Goal: Transaction & Acquisition: Purchase product/service

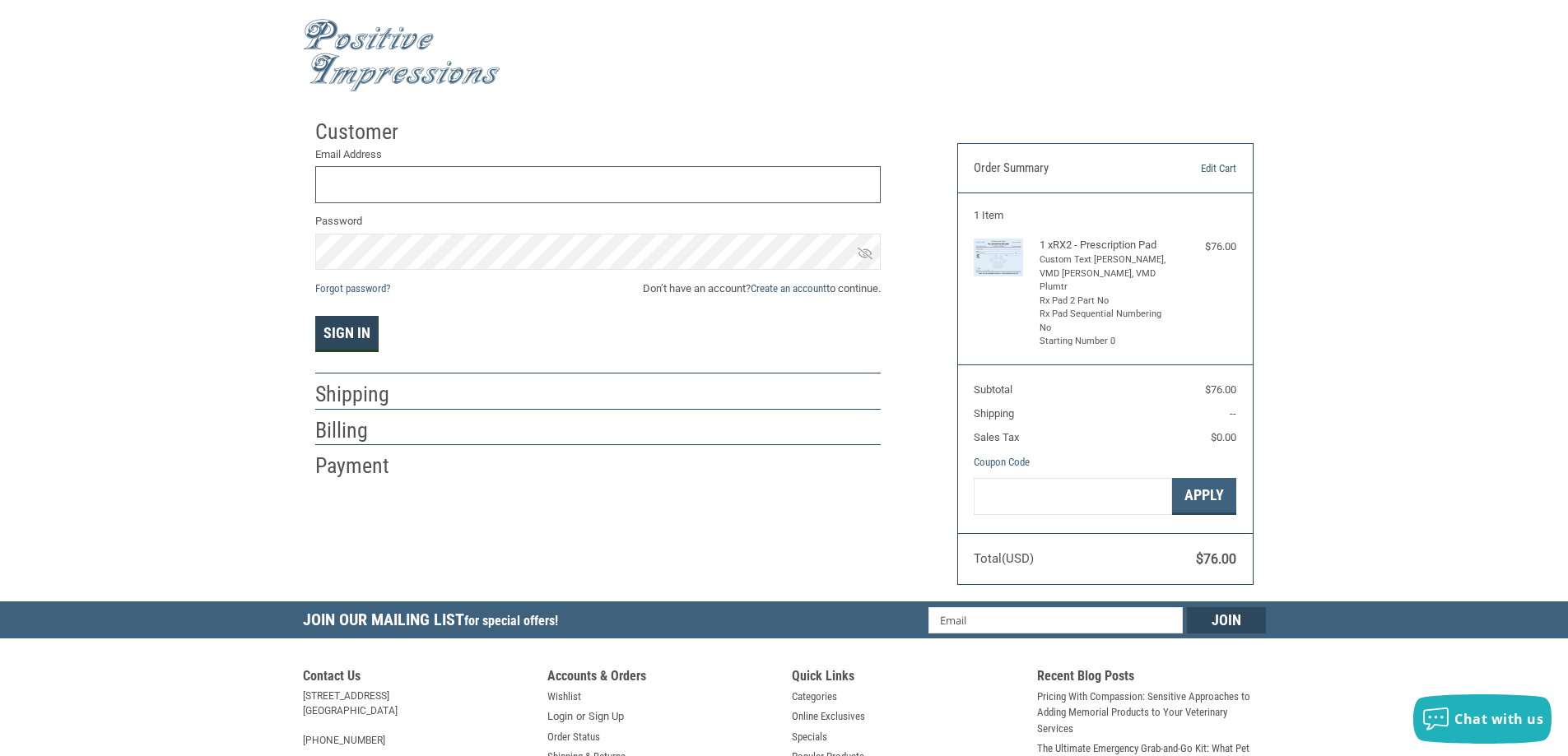
type input "[EMAIL_ADDRESS][DOMAIN_NAME]"
click at [360, 328] on button "Sign In" at bounding box center [347, 334] width 64 height 36
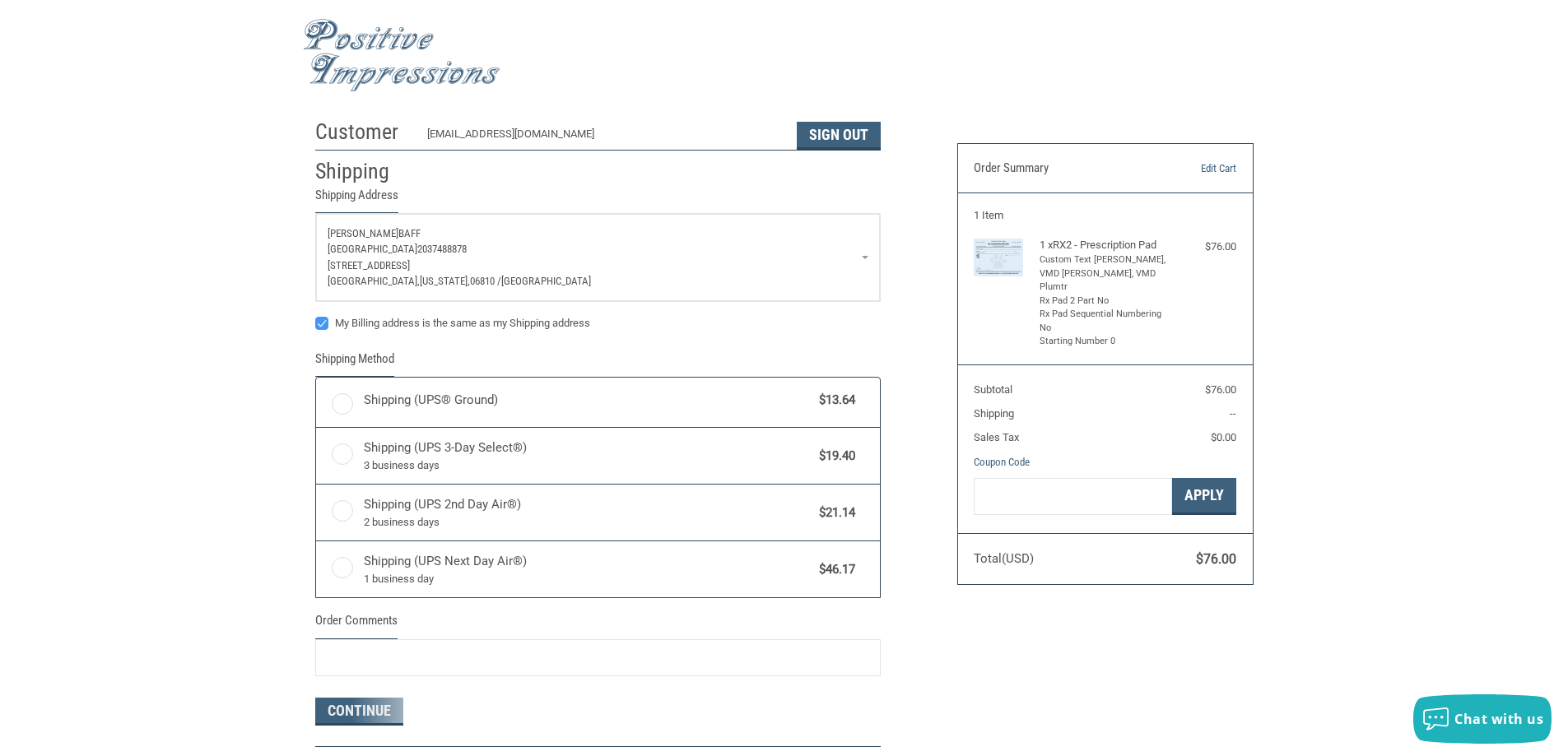
radio input "true"
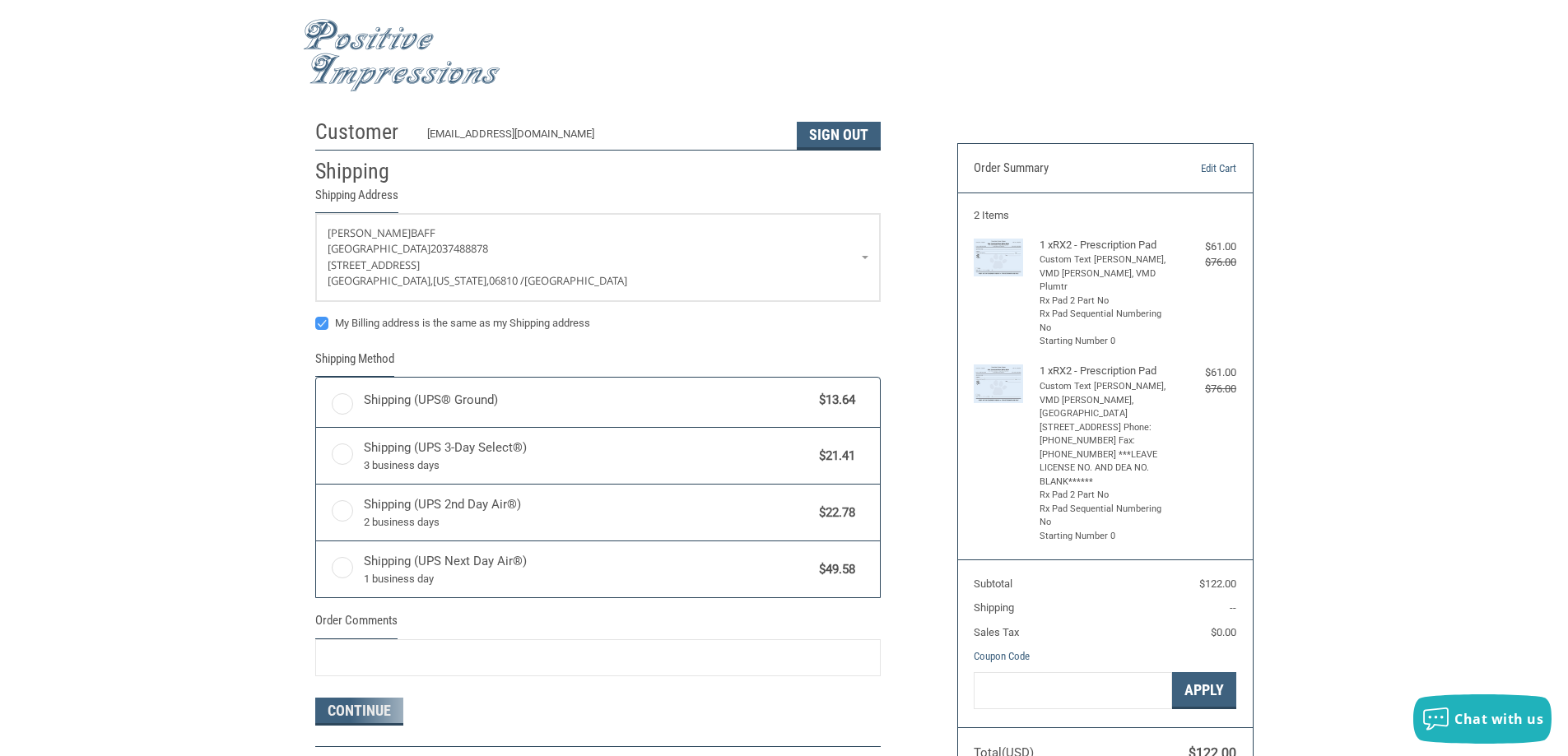
radio input "true"
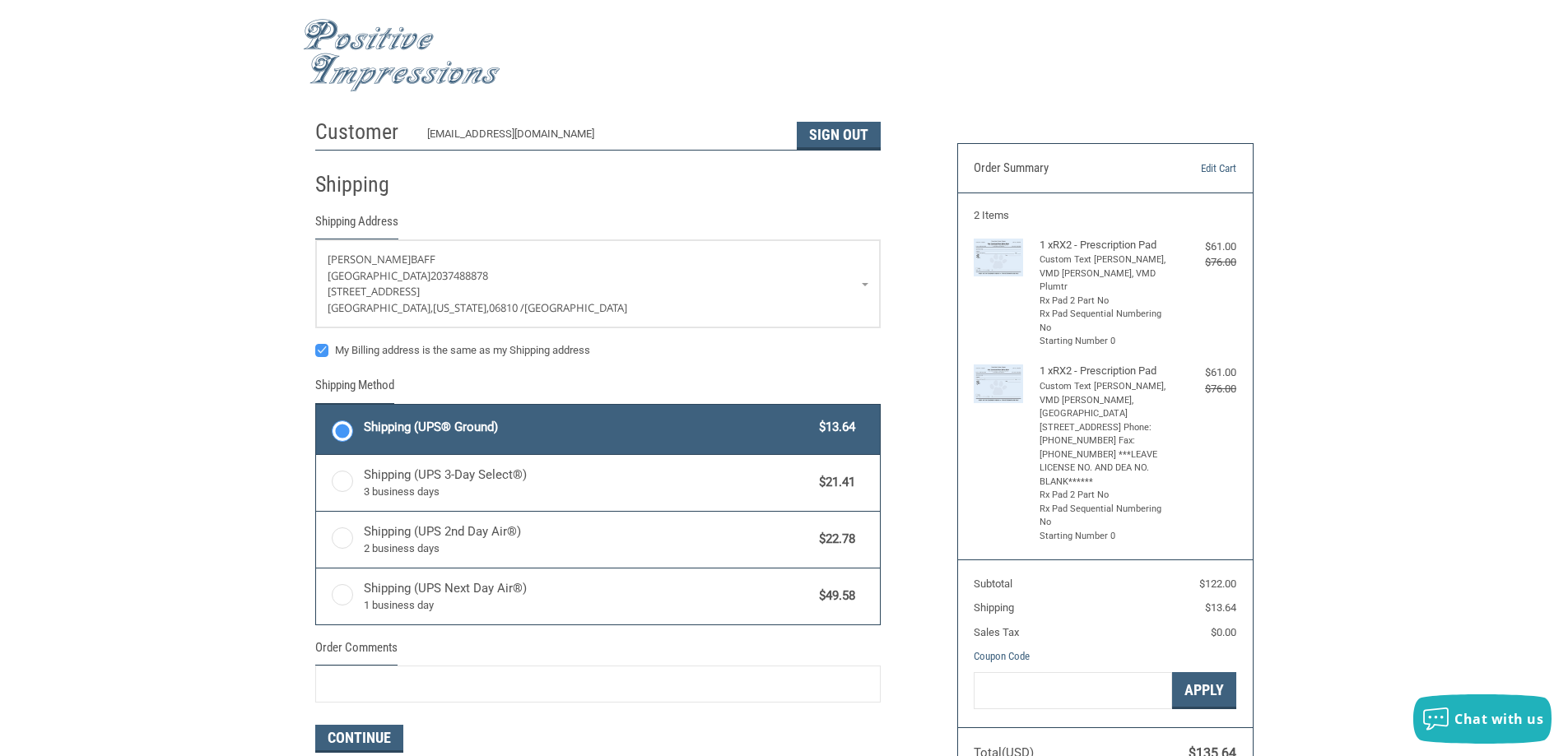
scroll to position [82, 0]
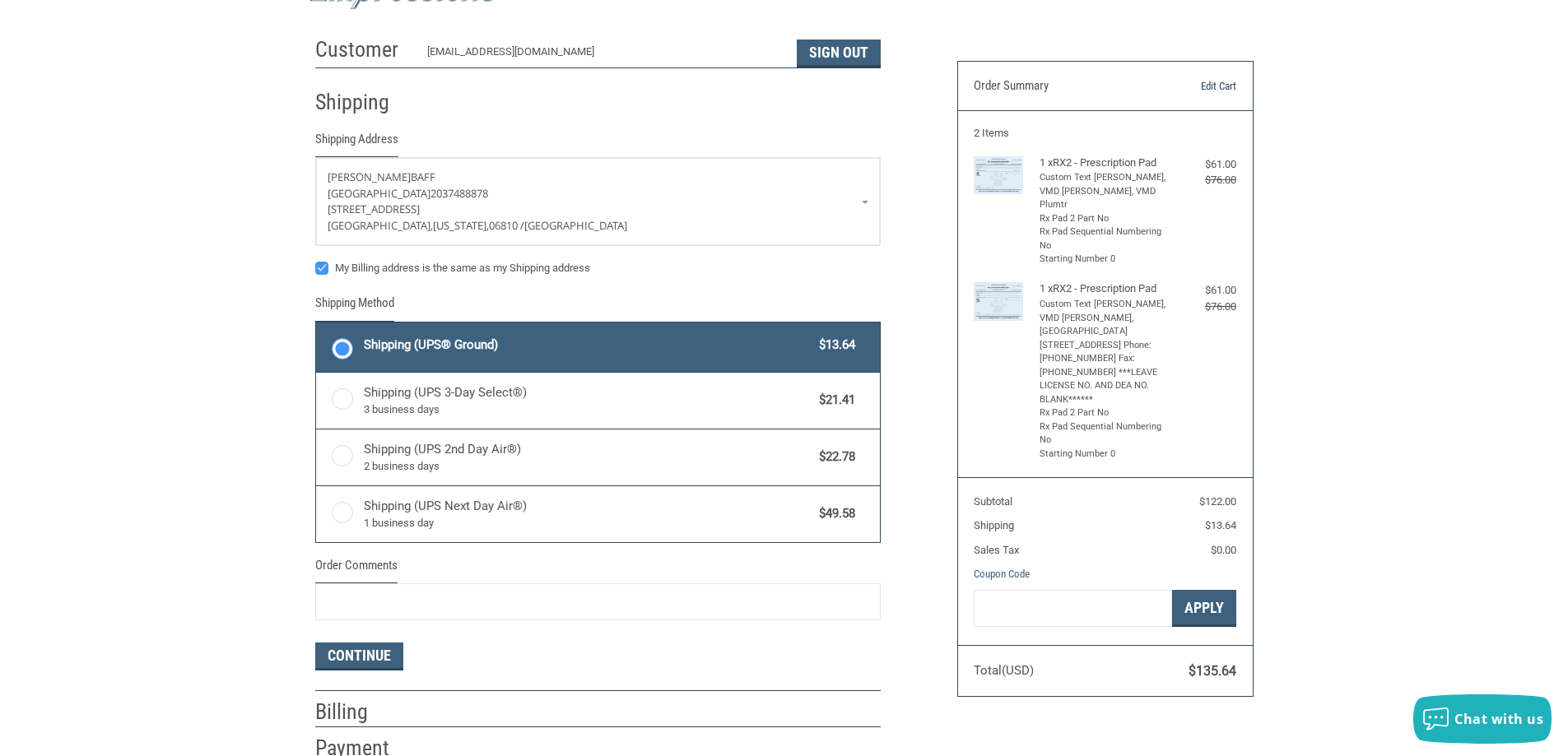
click at [1213, 80] on link "Edit Cart" at bounding box center [1194, 86] width 84 height 17
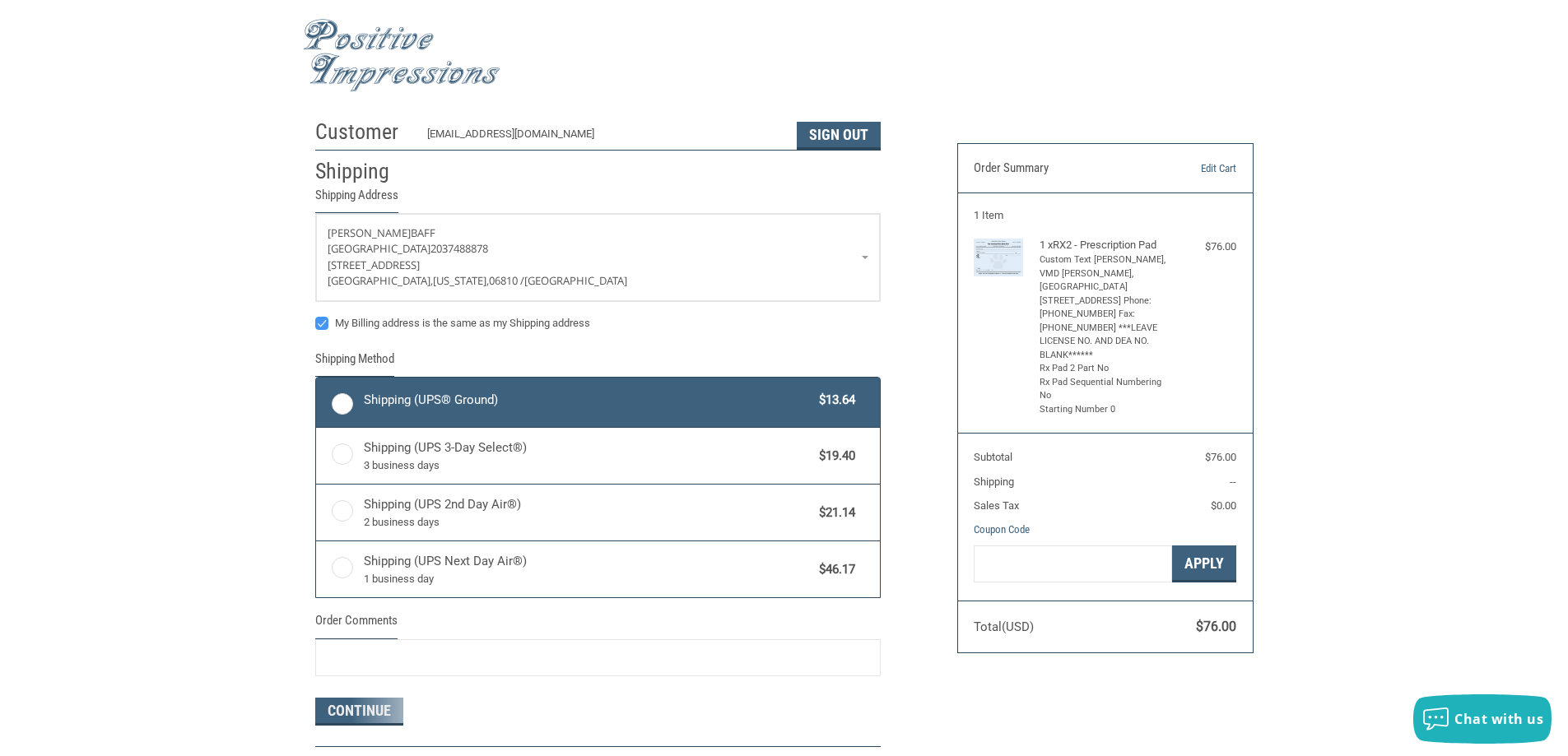
radio input "true"
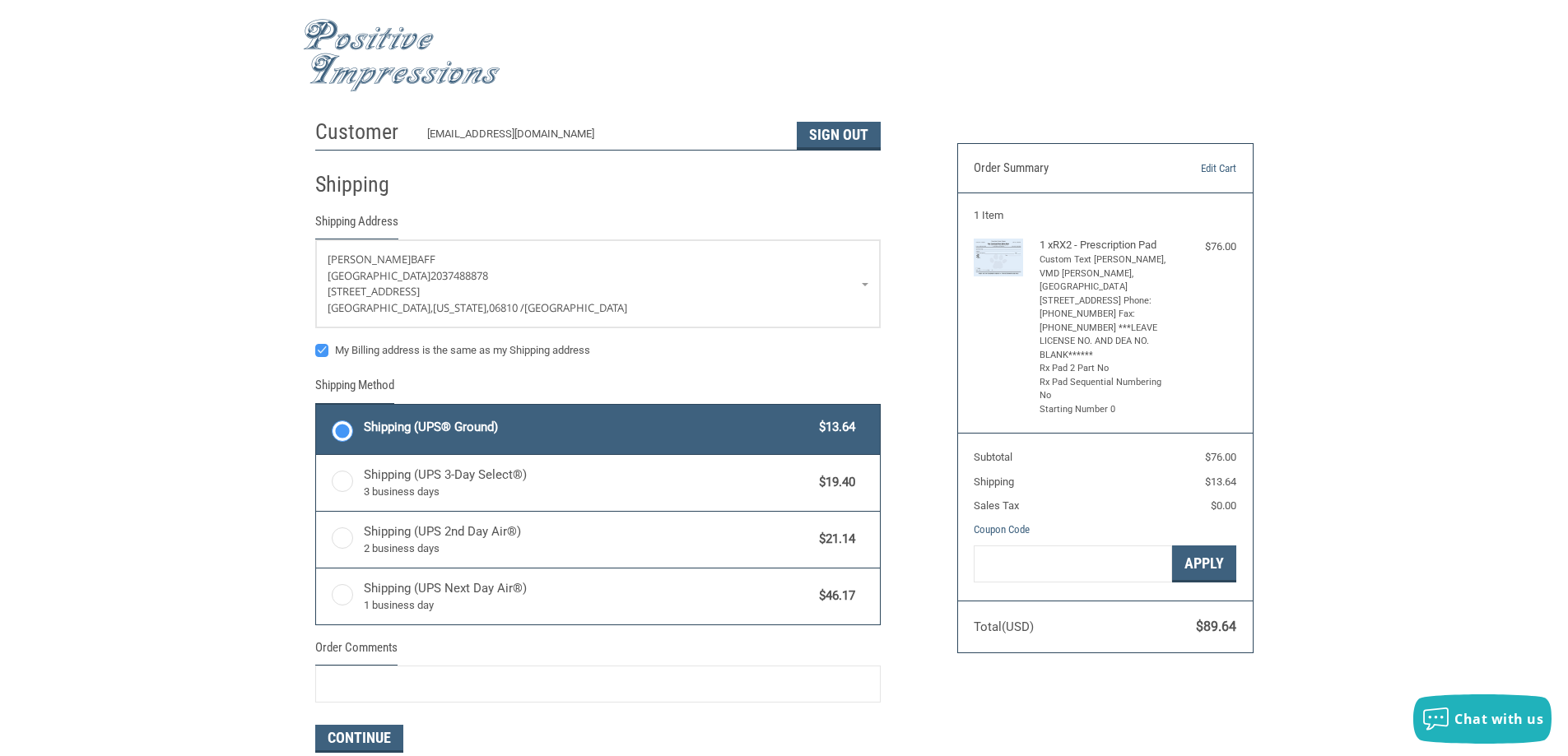
click at [524, 420] on span "Shipping (UPS® Ground)" at bounding box center [587, 427] width 448 height 19
click at [317, 407] on input "Shipping (UPS® Ground) $13.64" at bounding box center [316, 406] width 1 height 1
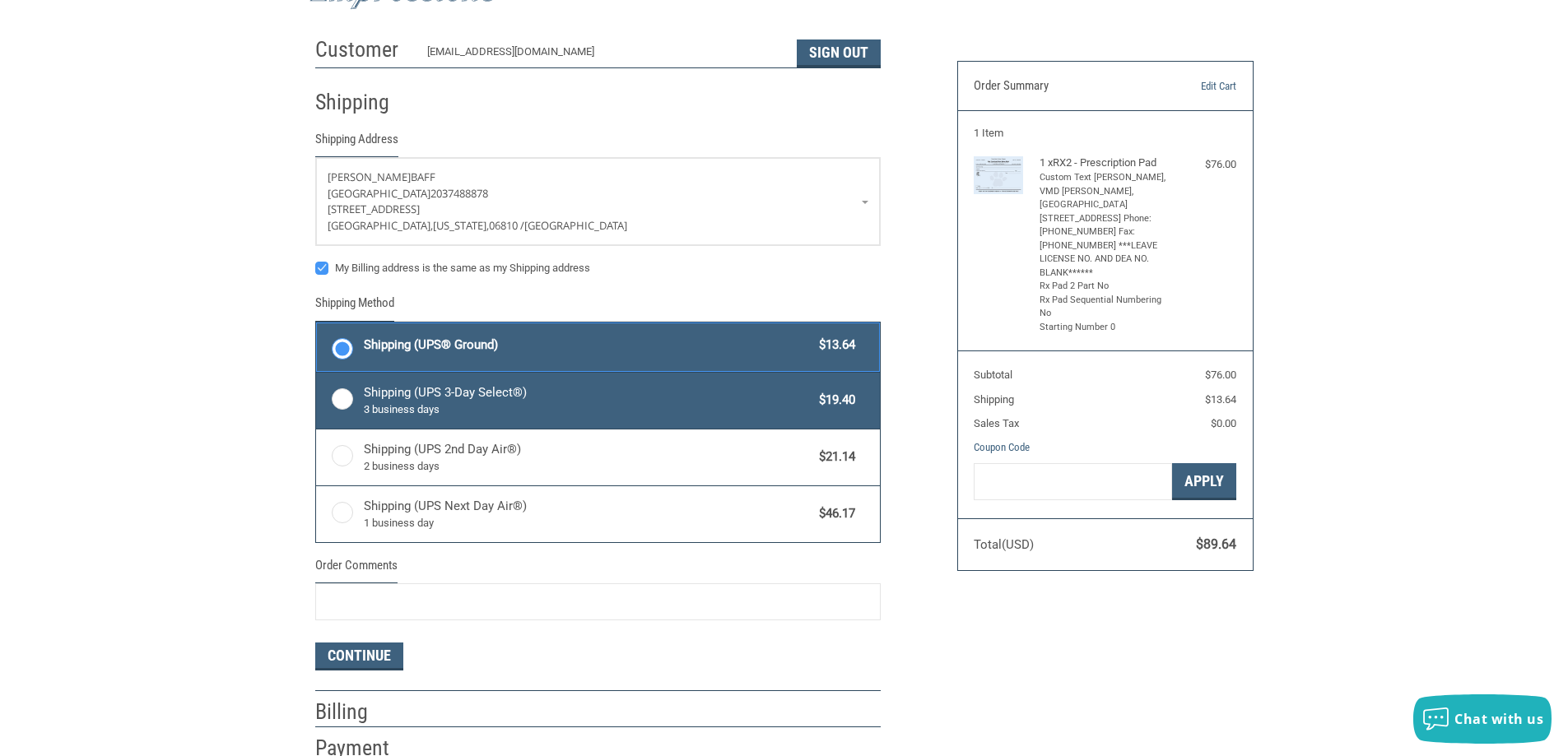
scroll to position [246, 0]
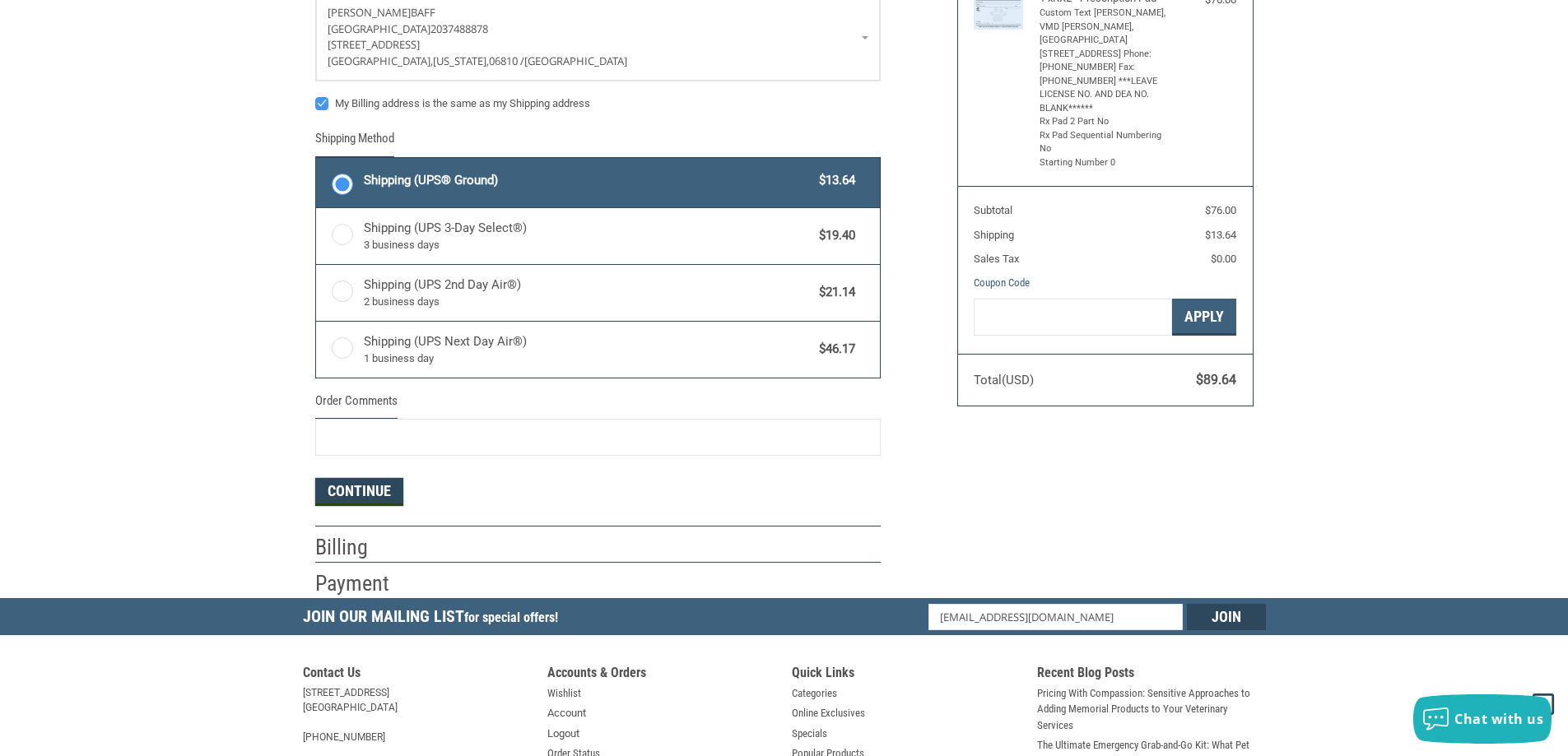
click at [360, 494] on button "Continue" at bounding box center [359, 492] width 88 height 28
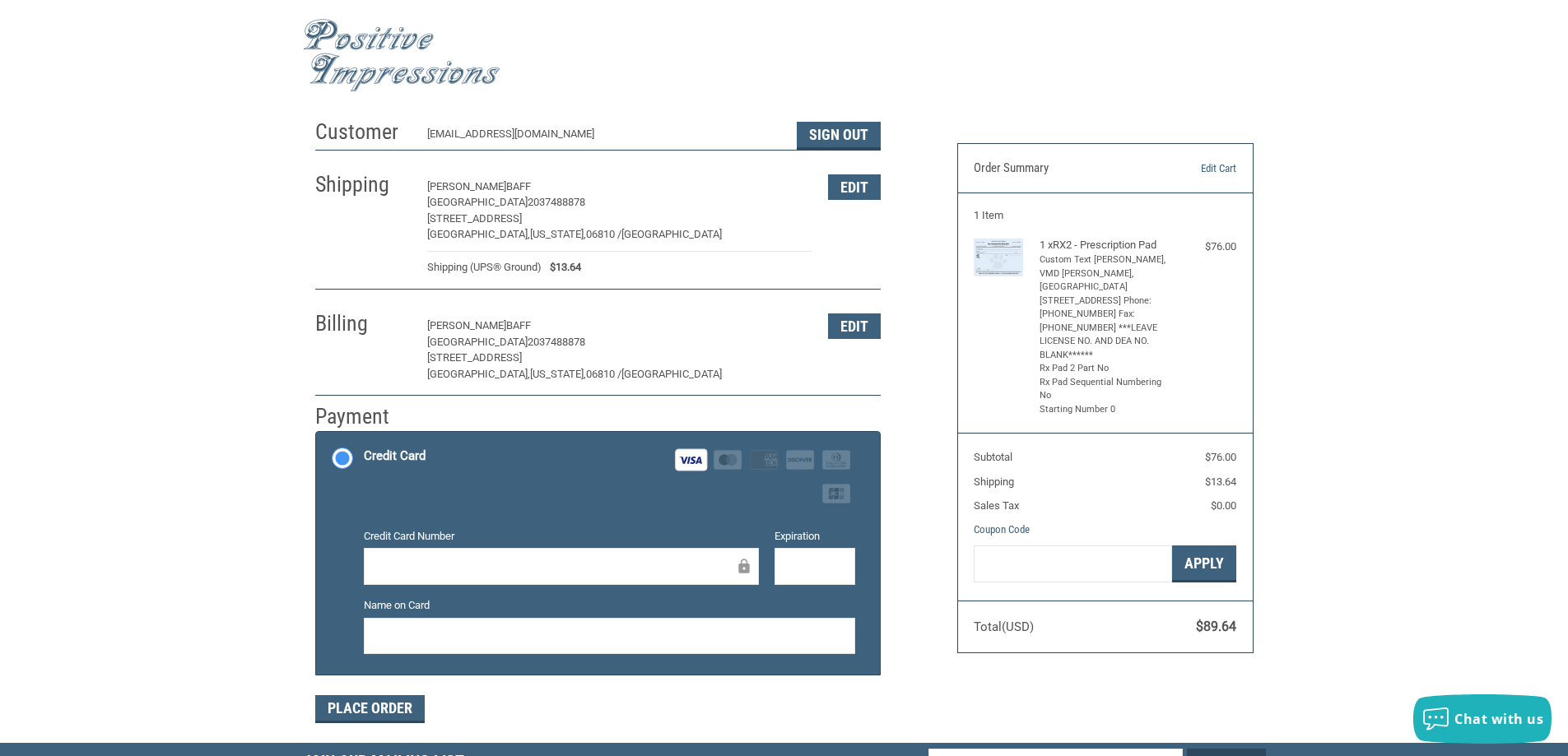
scroll to position [82, 0]
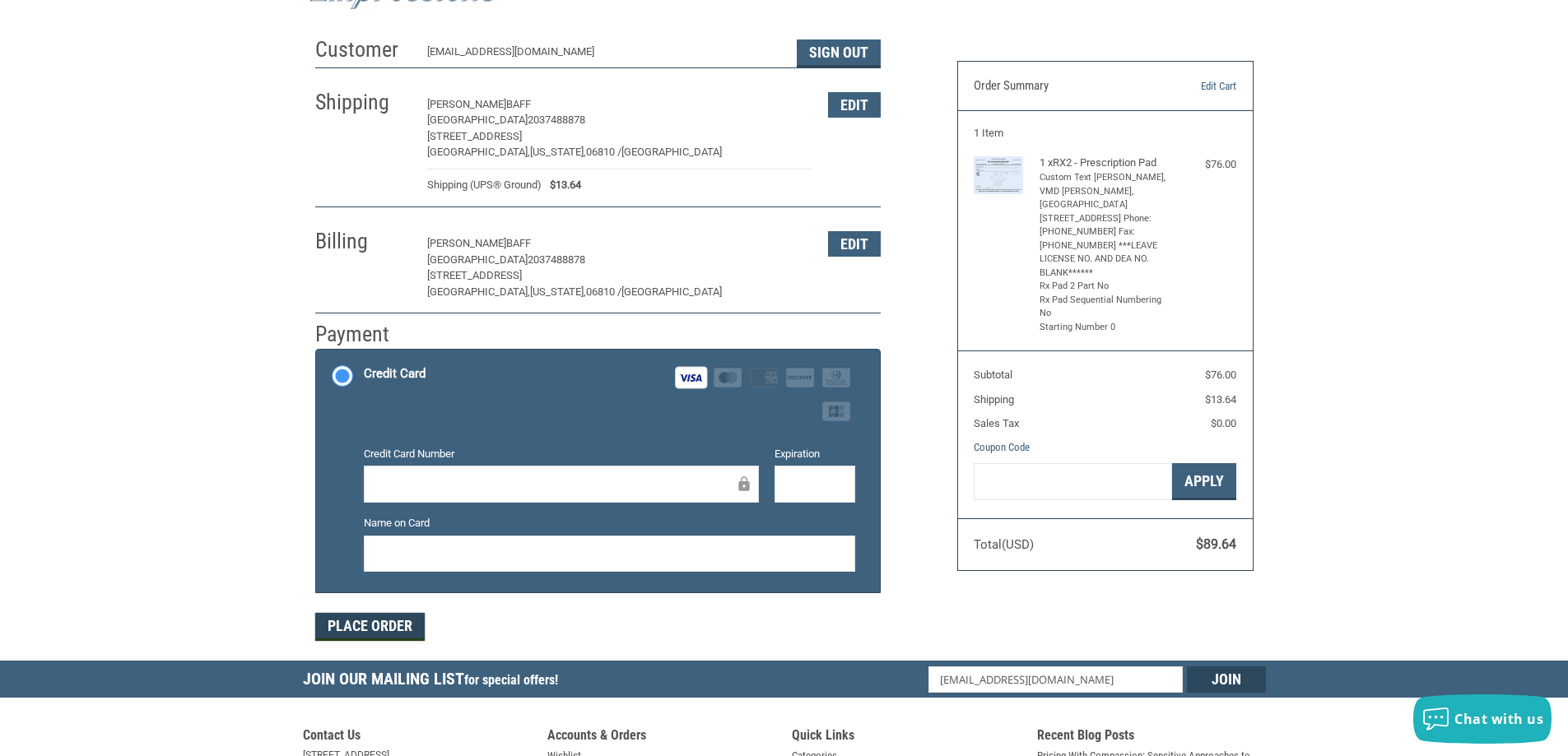
click at [365, 630] on button "Place Order" at bounding box center [370, 627] width 109 height 28
